Goal: Check status: Check status

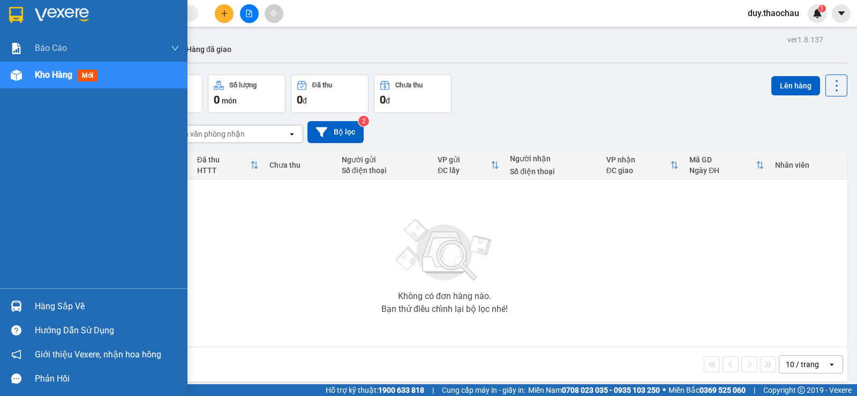
click at [57, 307] on div "Hàng sắp về" at bounding box center [107, 306] width 145 height 16
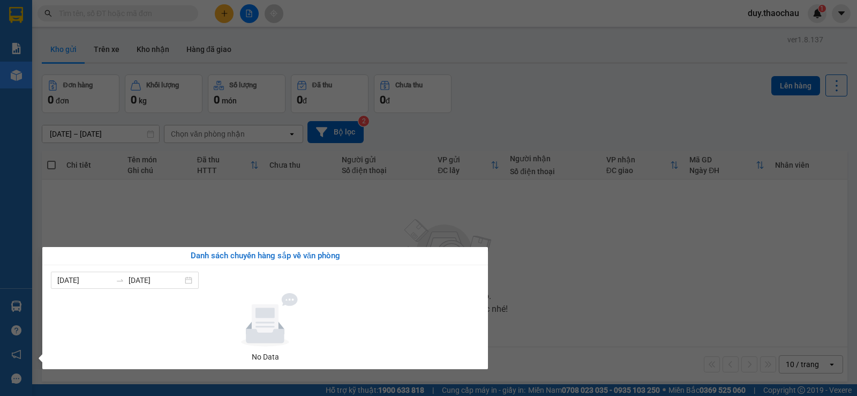
drag, startPoint x: 298, startPoint y: 237, endPoint x: 289, endPoint y: 223, distance: 16.3
click at [296, 235] on section "Kết quả tìm kiếm ( 0 ) Bộ lọc No Data duy.thaochau 1 Báo cáo Báo cáo dòng tiền …" at bounding box center [428, 198] width 857 height 396
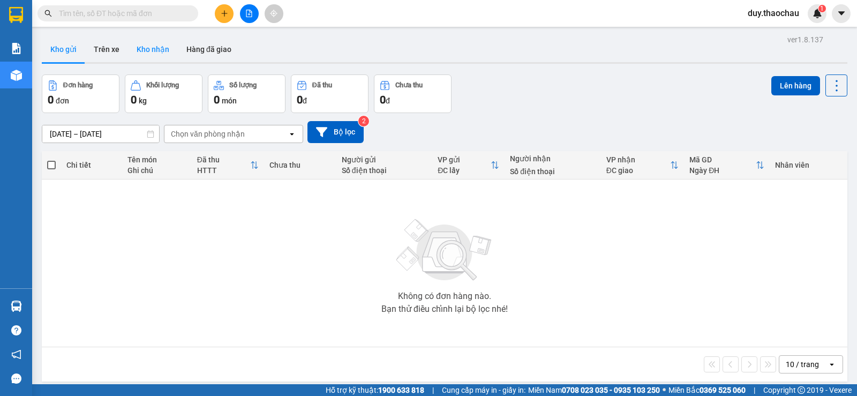
click at [152, 48] on button "Kho nhận" at bounding box center [153, 49] width 50 height 26
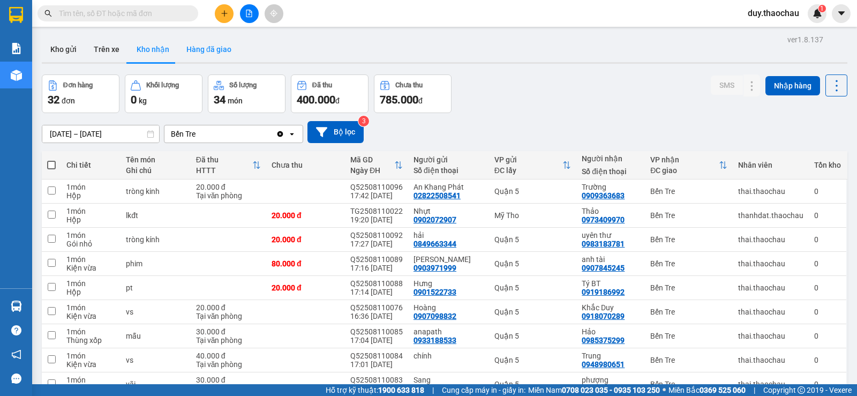
click at [206, 49] on button "Hàng đã giao" at bounding box center [209, 49] width 62 height 26
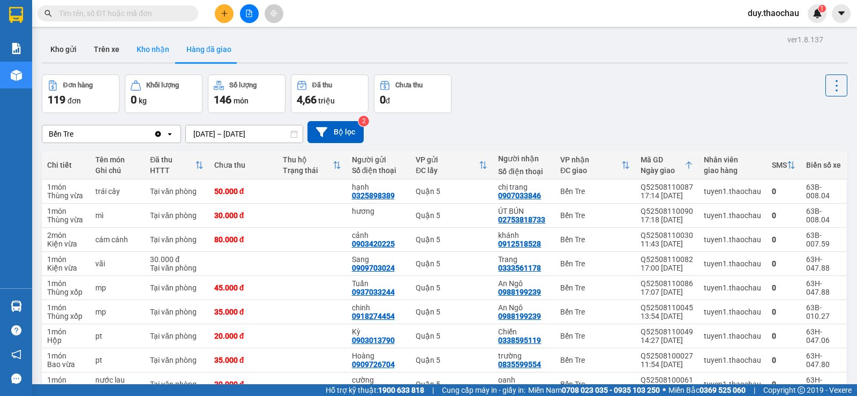
click at [142, 53] on button "Kho nhận" at bounding box center [153, 49] width 50 height 26
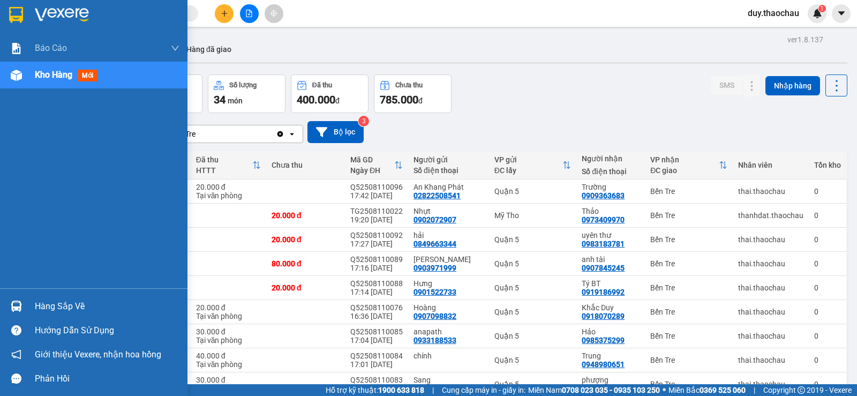
click at [61, 311] on div "Hàng sắp về" at bounding box center [107, 306] width 145 height 16
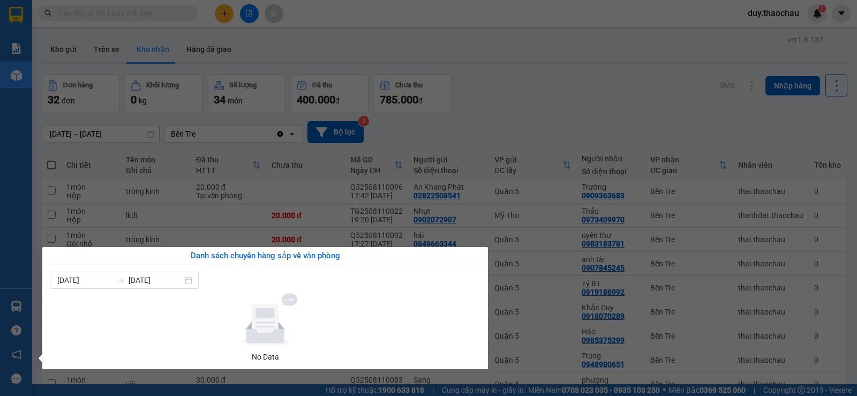
click at [531, 134] on section "Kết quả tìm kiếm ( 0 ) Bộ lọc No Data duy.thaochau 1 Báo cáo Báo cáo dòng tiền …" at bounding box center [428, 198] width 857 height 396
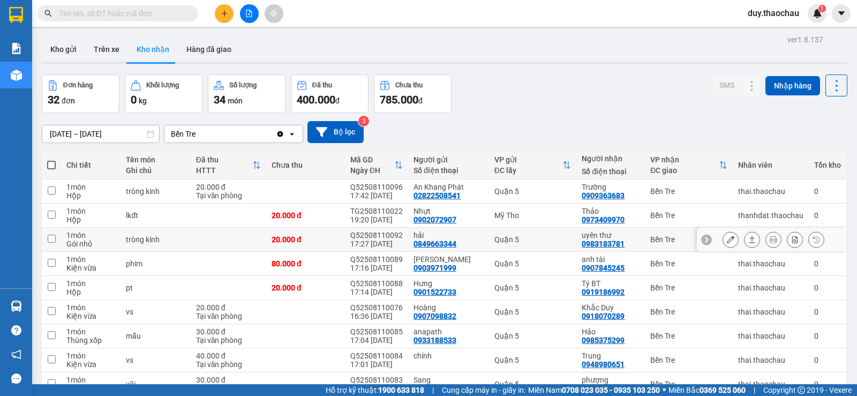
scroll to position [80, 0]
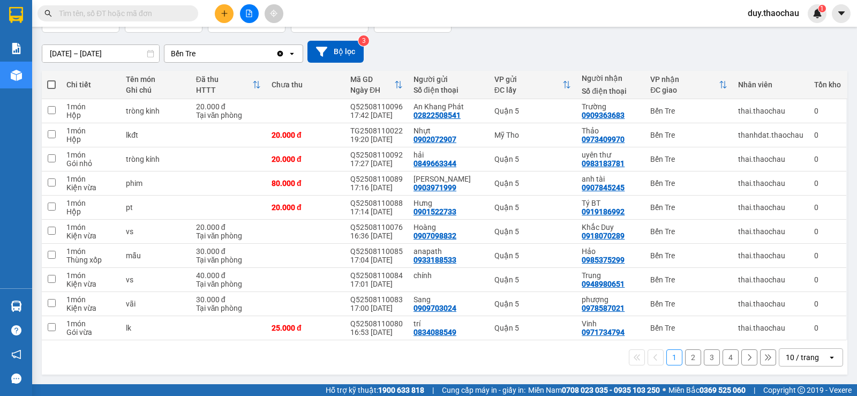
click at [685, 354] on button "2" at bounding box center [693, 357] width 16 height 16
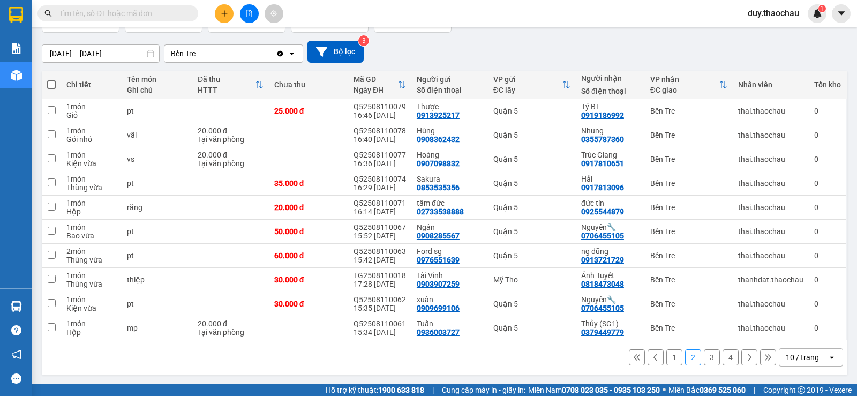
click at [704, 352] on button "3" at bounding box center [711, 357] width 16 height 16
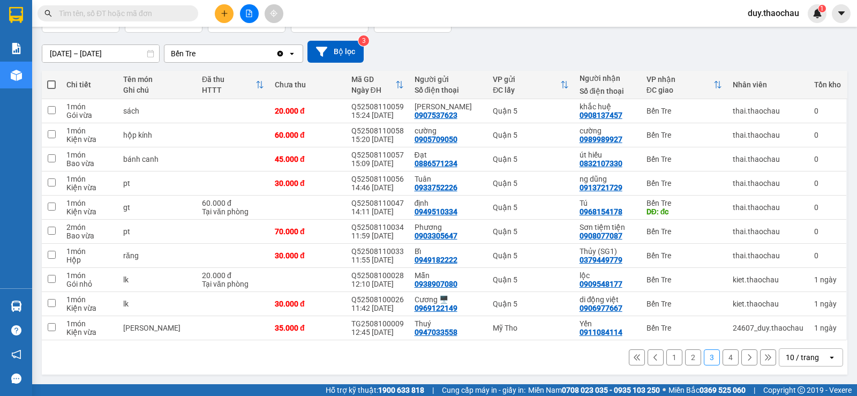
click at [722, 357] on button "4" at bounding box center [730, 357] width 16 height 16
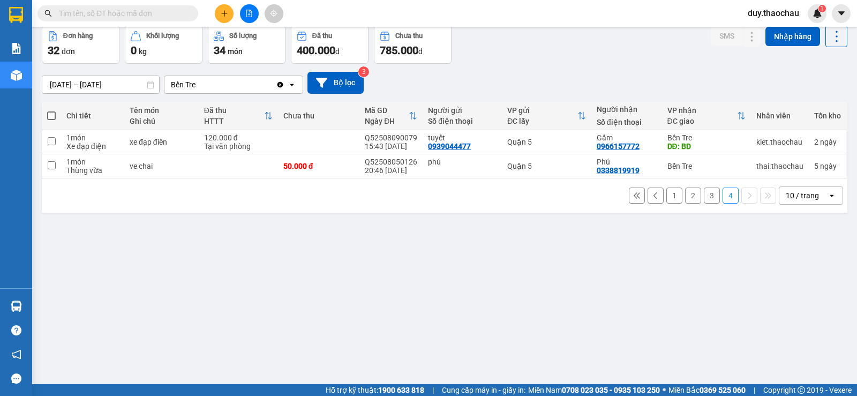
scroll to position [0, 0]
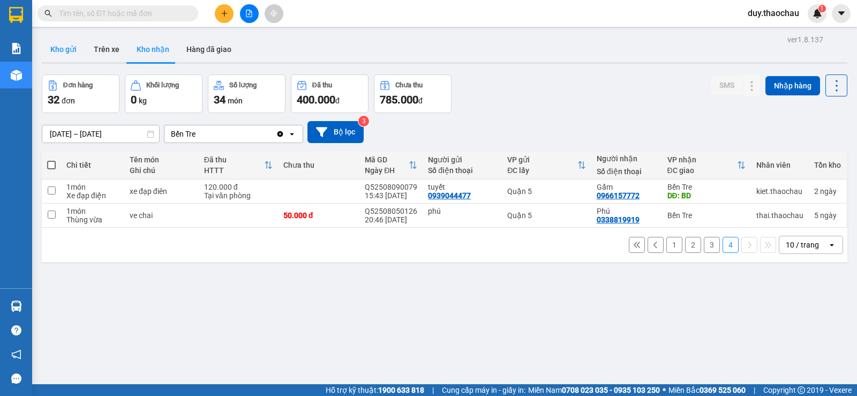
click at [64, 40] on button "Kho gửi" at bounding box center [63, 49] width 43 height 26
